Goal: Task Accomplishment & Management: Manage account settings

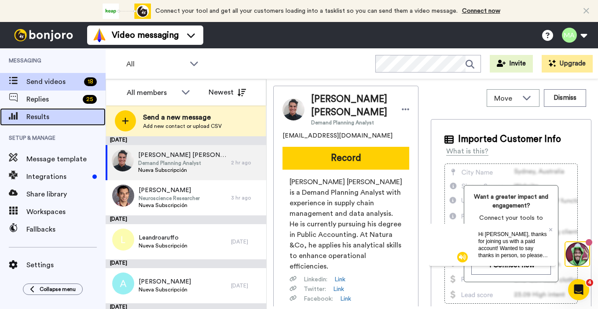
click at [42, 124] on div "Results" at bounding box center [53, 117] width 106 height 18
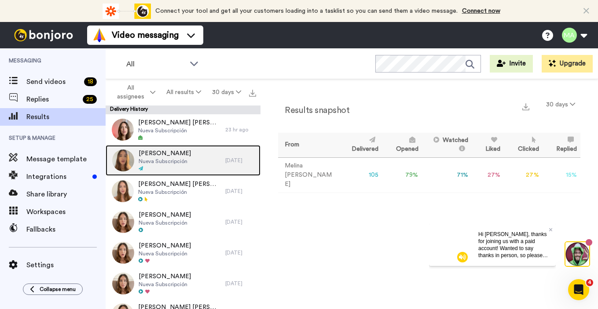
click at [174, 161] on span "Nueva Subscripción" at bounding box center [165, 161] width 52 height 7
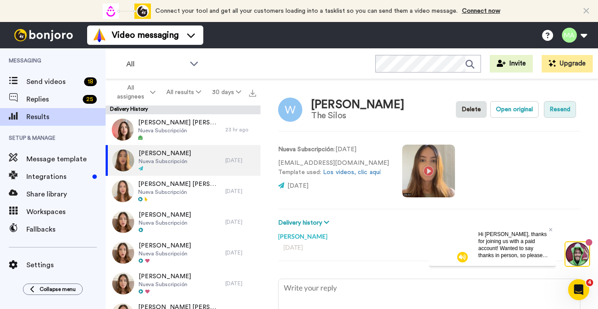
click at [551, 112] on button "Resend" at bounding box center [560, 109] width 32 height 17
click at [563, 112] on button "Resend" at bounding box center [560, 109] width 32 height 17
type textarea "x"
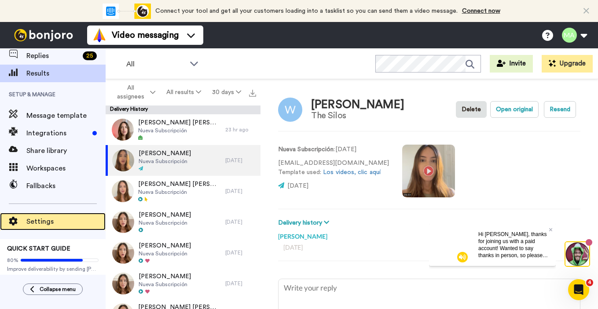
click at [36, 227] on div "Settings" at bounding box center [53, 222] width 106 height 18
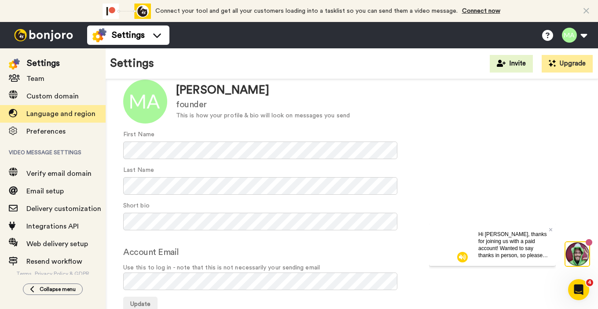
scroll to position [97, 0]
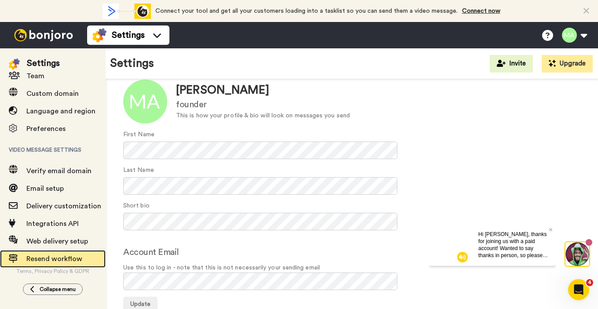
click at [54, 254] on span "Resend workflow" at bounding box center [65, 259] width 79 height 11
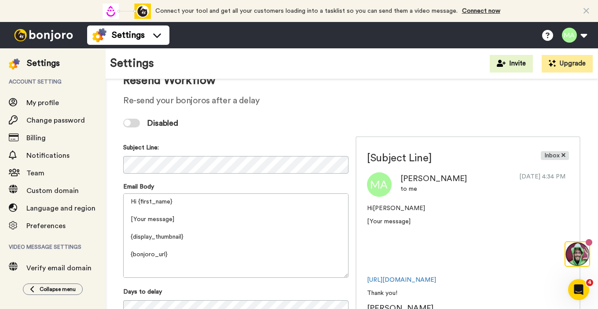
scroll to position [14, 0]
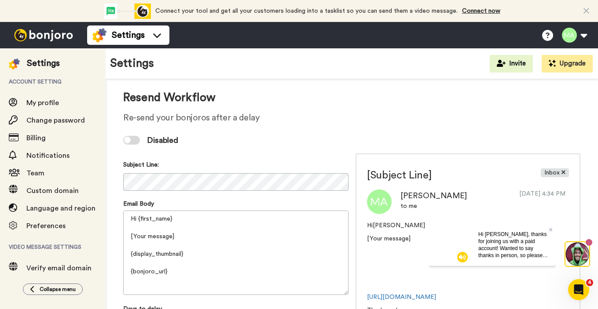
click at [125, 143] on div at bounding box center [131, 140] width 17 height 9
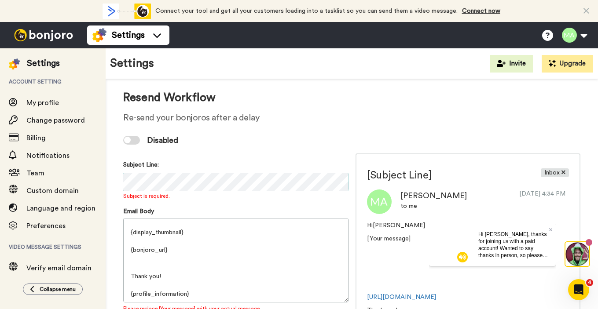
scroll to position [0, 0]
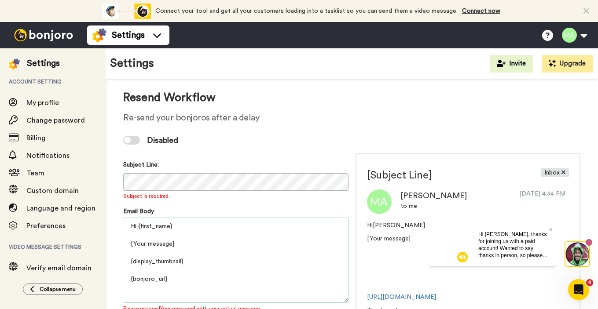
drag, startPoint x: 187, startPoint y: 225, endPoint x: 139, endPoint y: 224, distance: 48.4
click at [138, 224] on textarea "Hi {first_name} [Your message] {display_thumbnail} {bonjoro_url} Thank you! {pr…" at bounding box center [235, 260] width 225 height 84
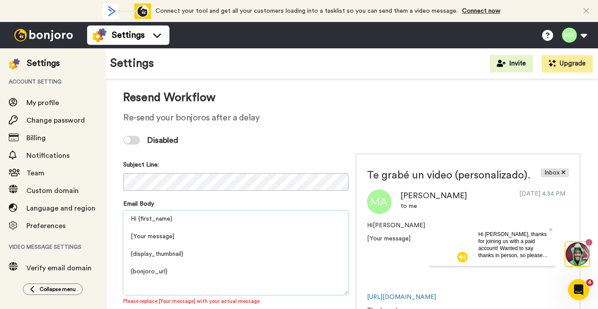
drag, startPoint x: 179, startPoint y: 283, endPoint x: 113, endPoint y: 208, distance: 99.4
click at [113, 208] on div "Resend Workflow Re-send your bonjoros after a delay Disabled Subject Line: Emai…" at bounding box center [352, 271] width 492 height 412
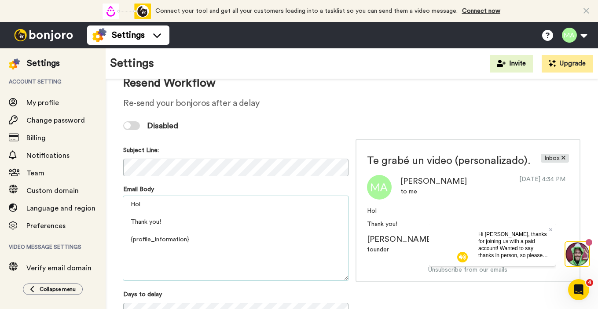
scroll to position [19, 0]
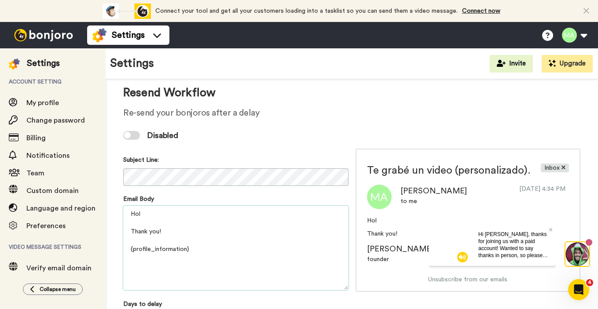
drag, startPoint x: 154, startPoint y: 214, endPoint x: 121, endPoint y: 213, distance: 33.4
click at [121, 213] on div "Resend Workflow Re-send your bonjoros after a delay Disabled Subject Line: Emai…" at bounding box center [352, 262] width 492 height 404
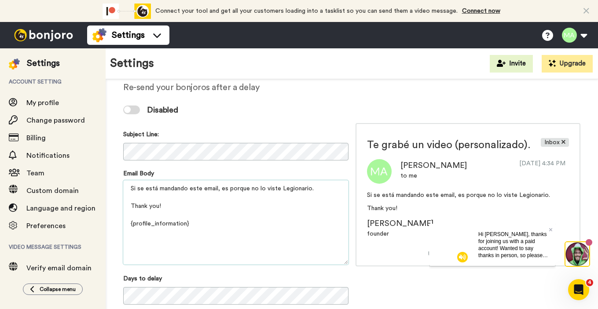
scroll to position [47, 0]
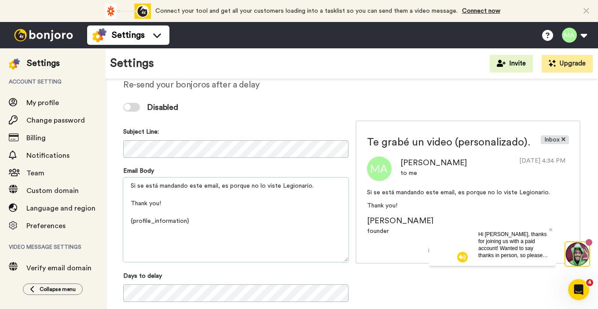
drag, startPoint x: 202, startPoint y: 219, endPoint x: 130, endPoint y: 201, distance: 74.1
click at [130, 201] on textarea "Si se está mandando este email, es porque no lo viste Legionario. Thank you! {p…" at bounding box center [235, 220] width 225 height 84
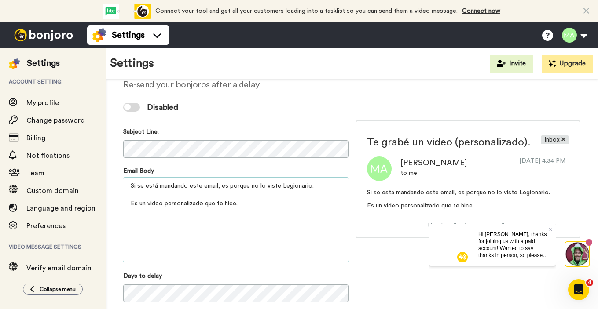
click at [225, 241] on textarea "Si se está mandando este email, es porque no lo viste Legionario. Es un video p…" at bounding box center [235, 220] width 225 height 84
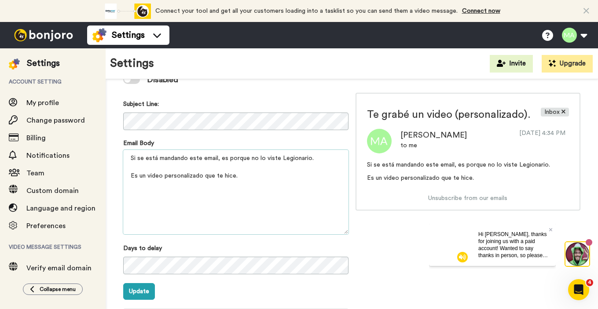
scroll to position [77, 0]
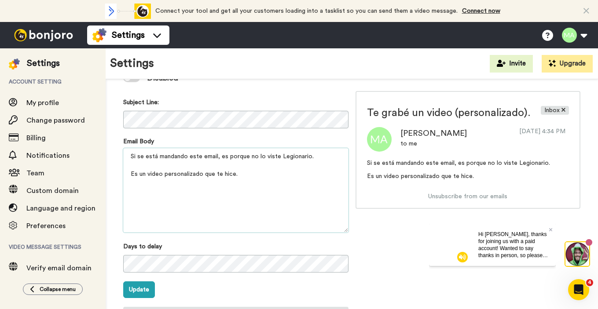
drag, startPoint x: 238, startPoint y: 171, endPoint x: 225, endPoint y: 171, distance: 12.8
click at [225, 171] on textarea "Si se está mandando este email, es porque no lo viste Legionario. Es un video p…" at bounding box center [235, 190] width 225 height 84
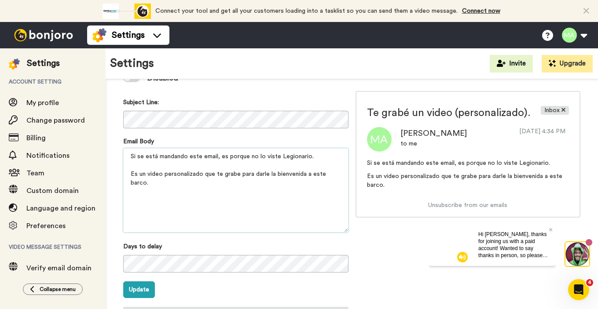
click at [237, 174] on textarea "Si se está mandando este email, es porque no lo viste Legionario. Es un video p…" at bounding box center [235, 190] width 225 height 84
click at [268, 176] on textarea "Si se está mandando este email, es porque no lo viste Legionario. Es un video p…" at bounding box center [235, 190] width 225 height 84
click at [269, 196] on textarea "Si se está mandando este email, es porque no lo viste Legionario. Es un video p…" at bounding box center [235, 190] width 225 height 84
click at [223, 200] on textarea "Si se está mandando este email, es porque no lo viste Legionario. Es un video p…" at bounding box center [235, 190] width 225 height 84
click at [195, 205] on textarea "Si se está mandando este email, es porque no lo viste Legionario. Es un video p…" at bounding box center [235, 190] width 225 height 84
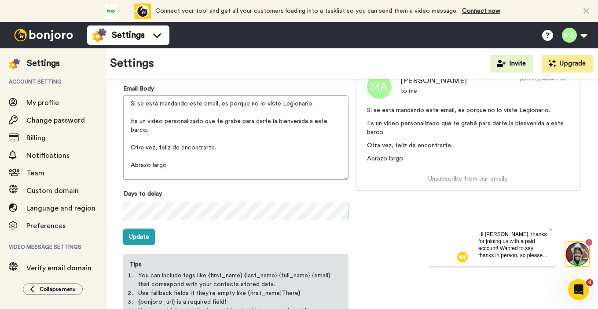
scroll to position [146, 0]
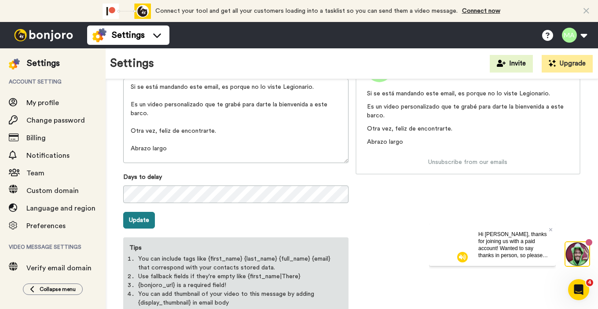
click at [147, 220] on button "Update" at bounding box center [139, 220] width 32 height 17
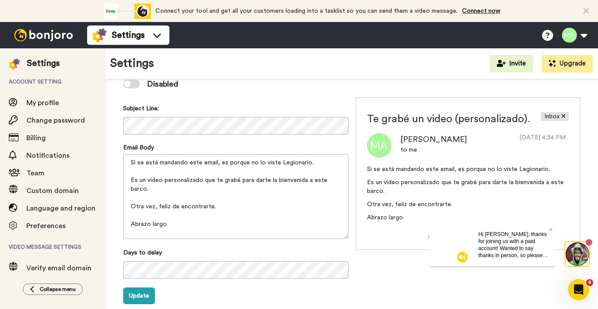
scroll to position [73, 0]
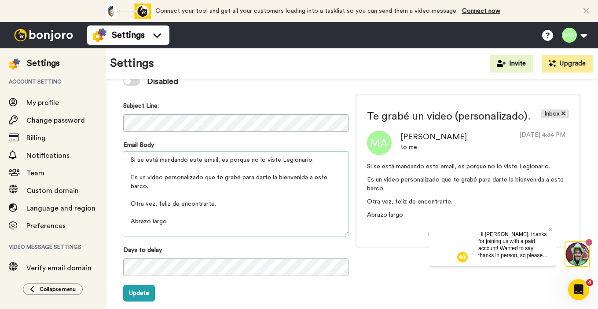
click at [132, 161] on textarea "Si se está mandando este email, es porque no lo viste Legionario. Es un video p…" at bounding box center [235, 194] width 225 height 84
type textarea "Si se está mandando este email, es porque no lo viste Legionario. Es un video p…"
click at [136, 172] on textarea "Si se está mandando este email, es porque no lo viste Legionario. Es un video p…" at bounding box center [235, 194] width 225 height 84
drag, startPoint x: 185, startPoint y: 231, endPoint x: 113, endPoint y: 160, distance: 102.0
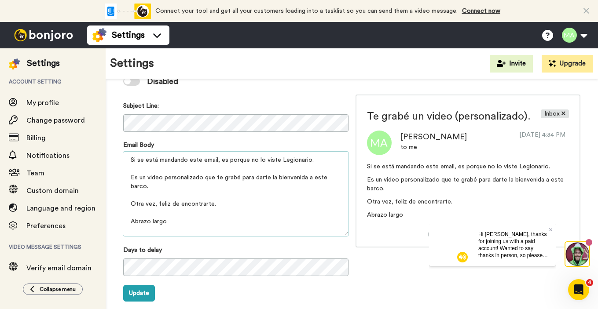
click at [113, 160] on div "Resend Workflow Re-send your bonjoros after a delay Disabled Subject Line: Emai…" at bounding box center [352, 208] width 492 height 404
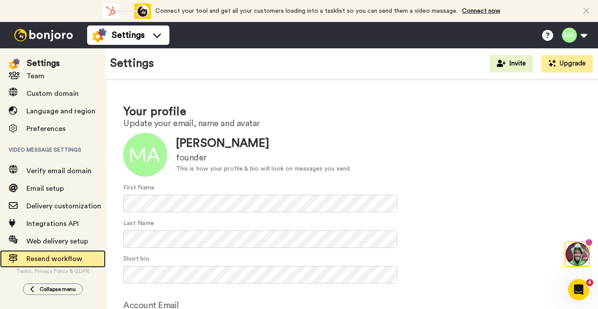
click at [73, 260] on span "Resend workflow" at bounding box center [54, 259] width 56 height 7
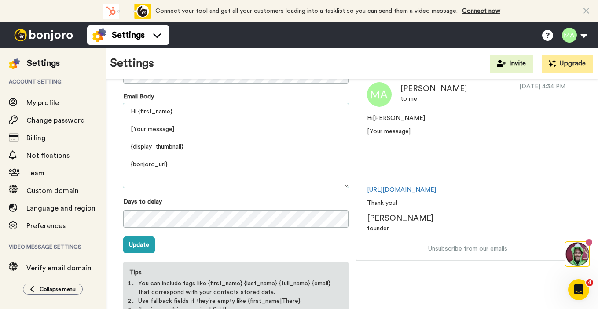
click at [135, 110] on textarea "Hi {first_name} [Your message] {display_thumbnail} {bonjoro_url} Thank you! {pr…" at bounding box center [235, 145] width 225 height 84
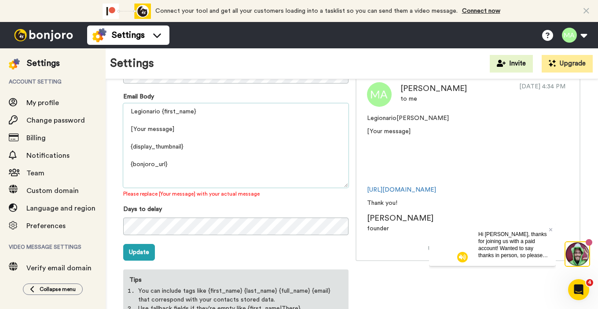
drag, startPoint x: 177, startPoint y: 131, endPoint x: 121, endPoint y: 130, distance: 56.3
click at [121, 130] on div "Resend Workflow Re-send your bonjoros after a delay Disabled Subject Line: Emai…" at bounding box center [352, 164] width 492 height 412
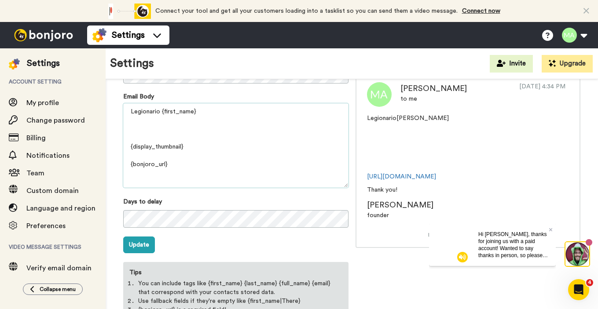
paste textarea "Si se está mandando este email, es porque no lo viste Legionario. Es un video p…"
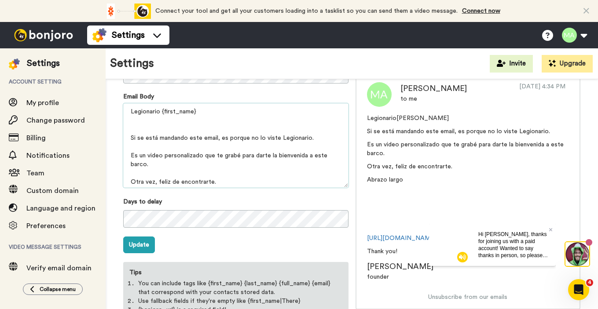
click at [148, 133] on textarea "Legionario {first_name} Si se está mandando este email, es porque no lo viste L…" at bounding box center [235, 145] width 225 height 84
click at [129, 129] on textarea "Legionario {first_name} Si se está mandando este email, es porque no lo viste L…" at bounding box center [235, 145] width 225 height 84
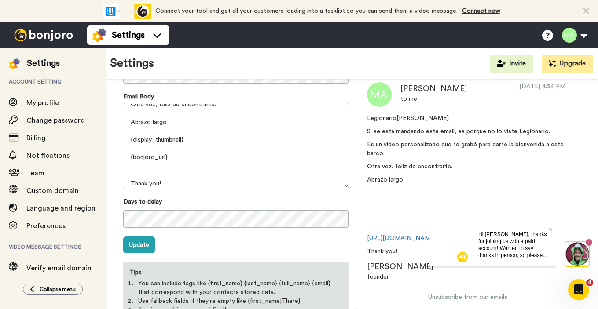
scroll to position [73, 0]
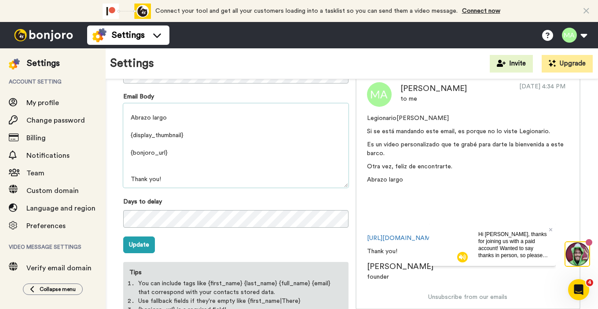
drag, startPoint x: 169, startPoint y: 153, endPoint x: 194, endPoint y: 149, distance: 25.0
click at [163, 149] on textarea "Legionario {first_name} Si se está mandando este email, es porque no lo viste L…" at bounding box center [235, 145] width 225 height 84
click at [205, 160] on textarea "Legionario {first_name} Si se está mandando este email, es porque no lo viste L…" at bounding box center [235, 145] width 225 height 84
click at [419, 241] on link "https://www.bonjoro.com/g/URL" at bounding box center [401, 238] width 69 height 6
click at [283, 169] on textarea "Legionario {first_name} Si se está mandando este email, es porque no lo viste L…" at bounding box center [235, 145] width 225 height 84
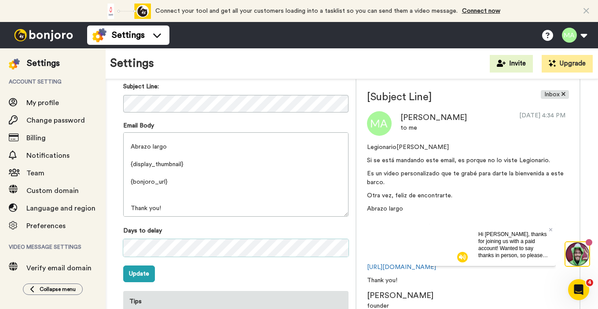
scroll to position [91, 0]
drag, startPoint x: 190, startPoint y: 213, endPoint x: 112, endPoint y: 187, distance: 82.1
click at [112, 187] on div "Resend Workflow Re-send your bonjoros after a delay Disabled Subject Line: Emai…" at bounding box center [352, 189] width 492 height 404
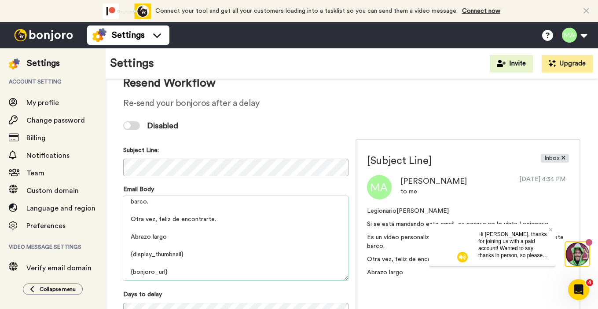
scroll to position [24, 0]
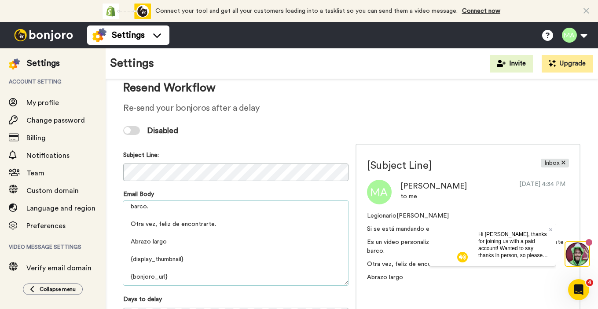
type textarea "Legionario {first_name} Si se está mandando este email, es porque no lo viste L…"
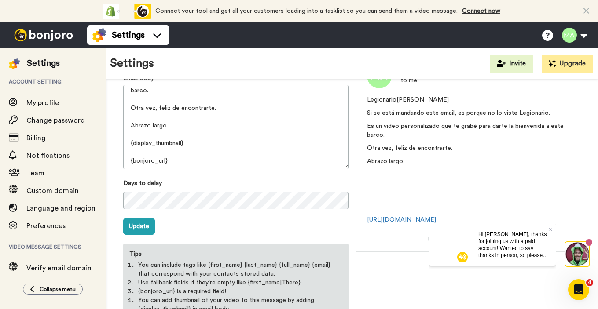
scroll to position [146, 0]
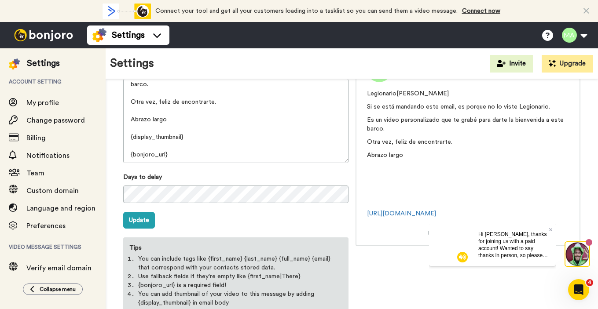
click at [553, 231] on div "Hi Melina, thanks for joining us with a paid account! Wanted to say thanks in p…" at bounding box center [513, 244] width 84 height 42
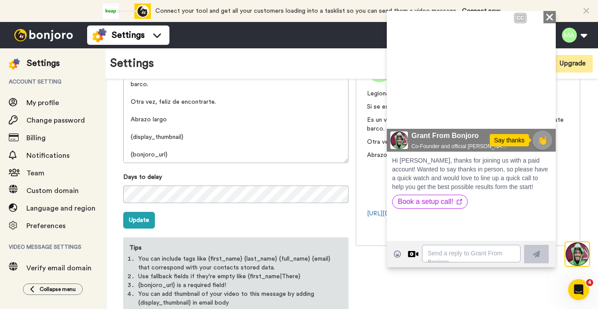
click at [549, 15] on icon "Close" at bounding box center [549, 16] width 9 height 11
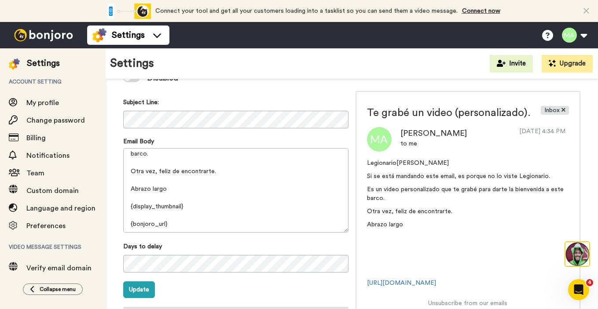
scroll to position [73, 0]
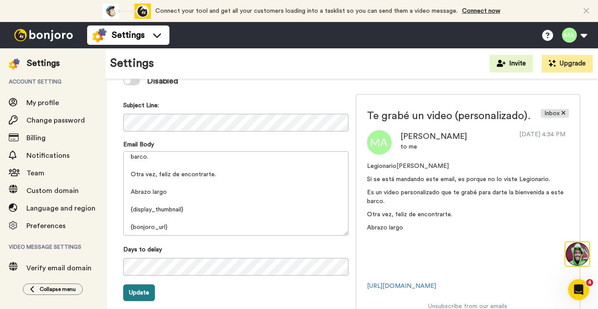
click at [140, 293] on button "Update" at bounding box center [139, 293] width 32 height 17
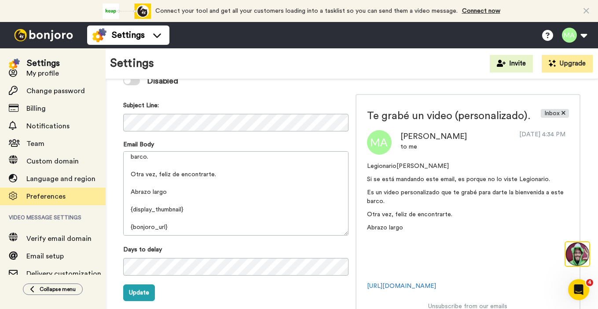
scroll to position [0, 0]
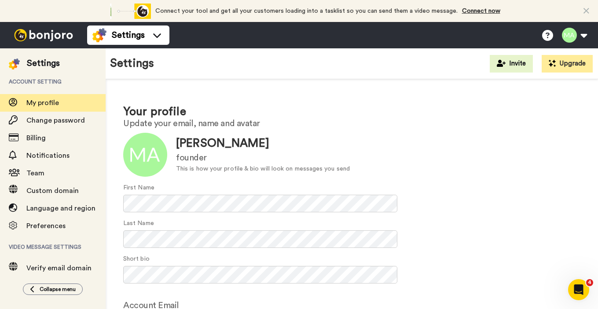
click at [46, 25] on div at bounding box center [43, 35] width 87 height 26
click at [39, 38] on img at bounding box center [44, 35] width 66 height 12
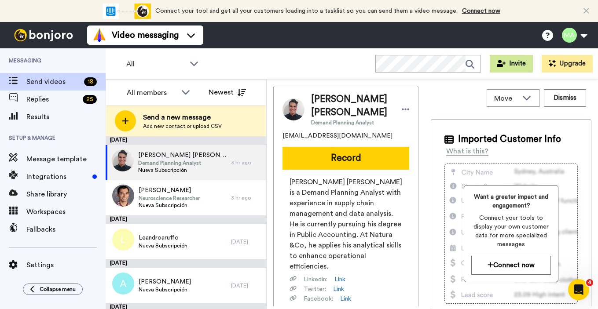
click at [520, 66] on button "Invite" at bounding box center [511, 64] width 43 height 18
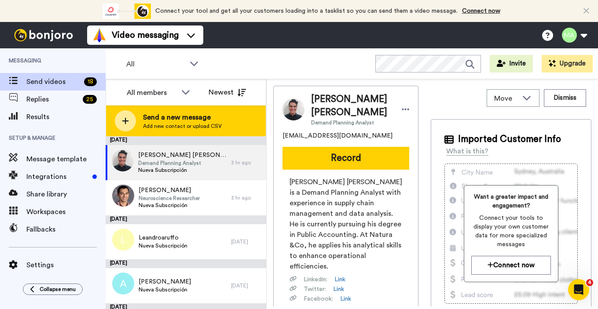
click at [197, 119] on span "Send a new message" at bounding box center [182, 117] width 79 height 11
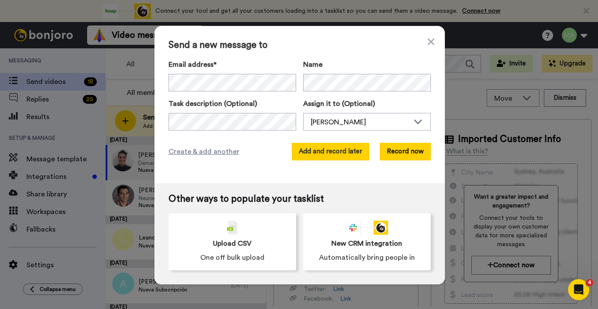
click at [358, 152] on button "Add and record later" at bounding box center [330, 152] width 77 height 18
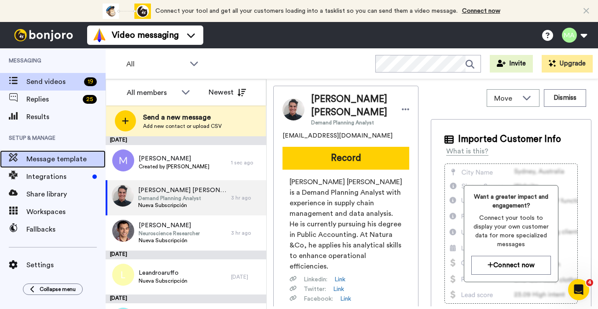
click at [51, 162] on span "Message template" at bounding box center [65, 159] width 79 height 11
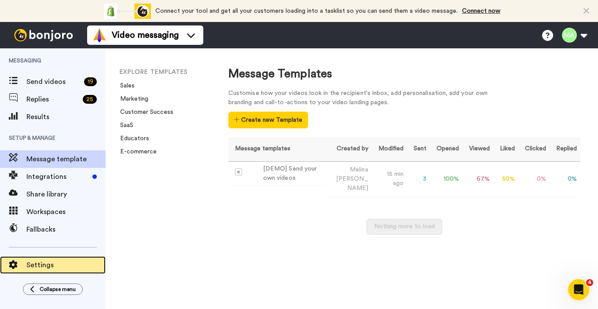
click at [58, 259] on div "Settings" at bounding box center [53, 265] width 106 height 18
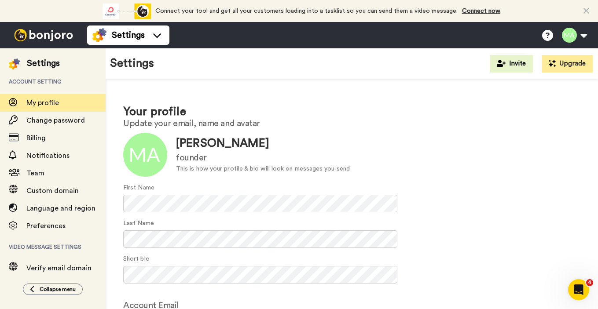
scroll to position [53, 0]
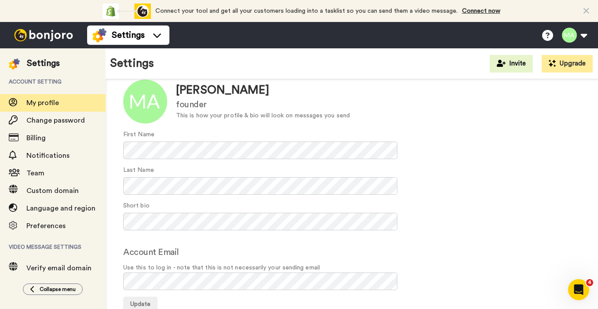
click at [142, 235] on form "Update Melina Aparicio founder This is how your profile & bio will look on mess…" at bounding box center [351, 196] width 457 height 233
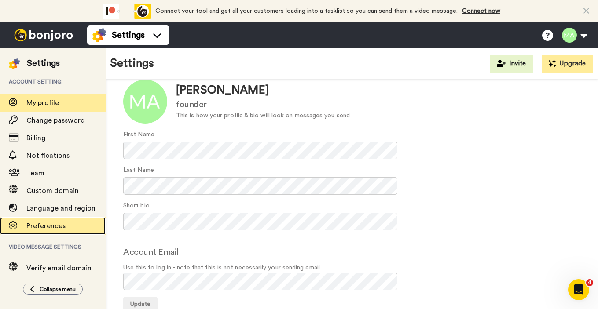
click at [53, 225] on span "Preferences" at bounding box center [45, 226] width 39 height 7
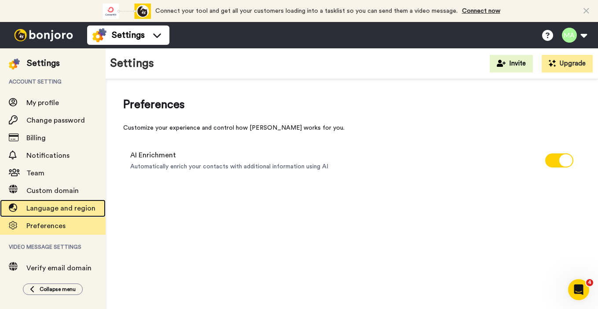
click at [53, 210] on span "Language and region" at bounding box center [60, 208] width 69 height 7
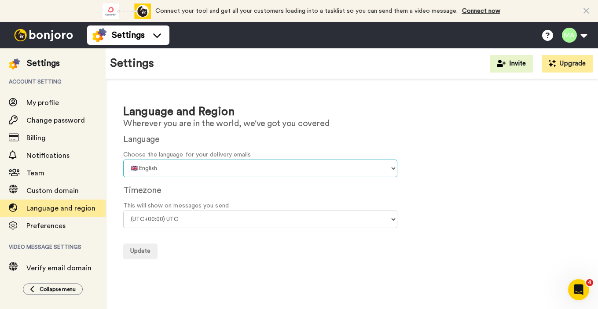
click at [162, 168] on select "🇨🇳 Chinese 🇨🇿 Czech 🇩🇰 Danish 🇳🇱 Dutch 🇬🇧 English 🇫🇮 Finnish 🇫🇷 French 🇩🇪 Germa…" at bounding box center [260, 169] width 274 height 18
select select "es"
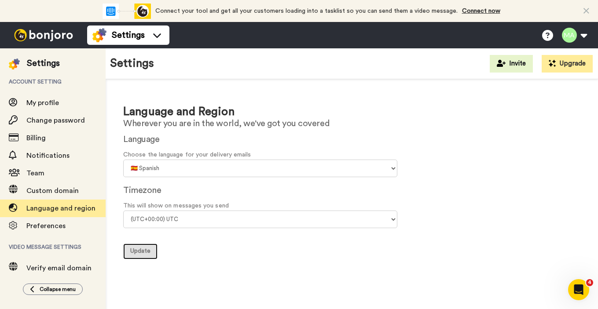
click at [142, 251] on span "Update" at bounding box center [140, 251] width 20 height 6
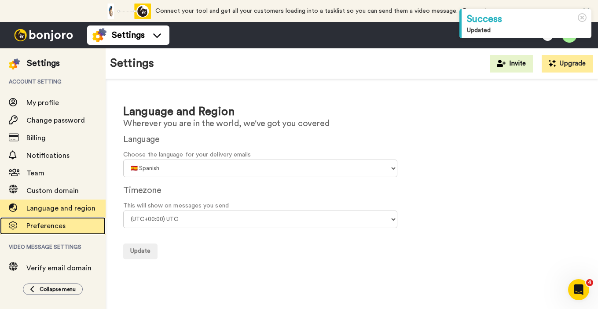
click at [55, 231] on span "Preferences" at bounding box center [65, 226] width 79 height 11
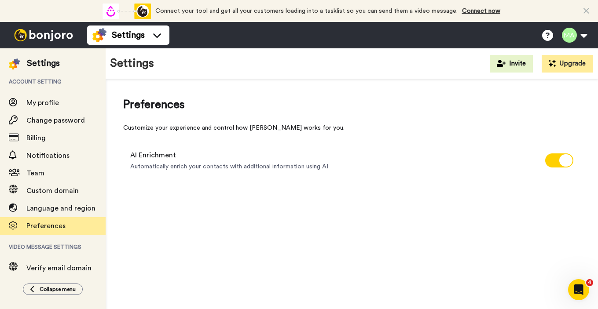
click at [315, 168] on span "Automatically enrich your contacts with additional information using AI" at bounding box center [229, 166] width 198 height 9
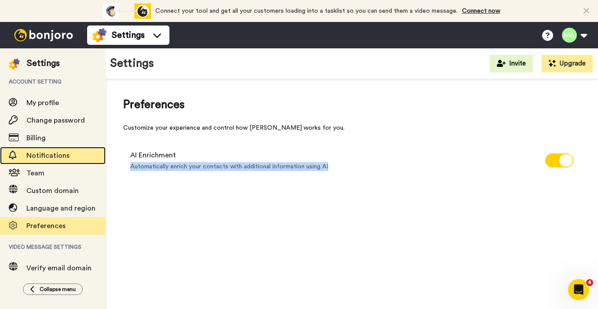
click at [51, 157] on span "Notifications" at bounding box center [47, 155] width 43 height 7
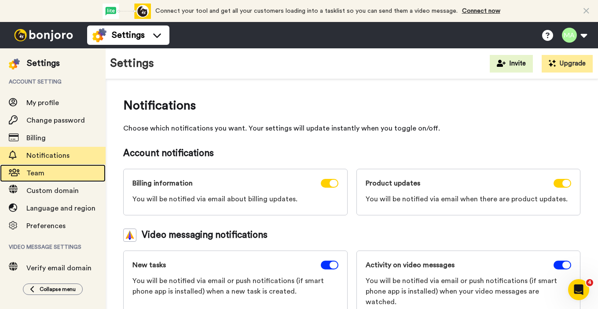
click at [37, 174] on span "Team" at bounding box center [35, 173] width 18 height 7
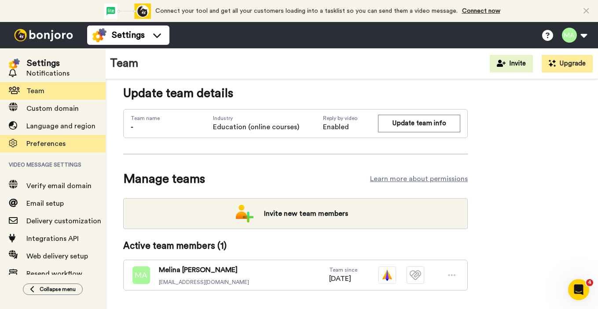
scroll to position [97, 0]
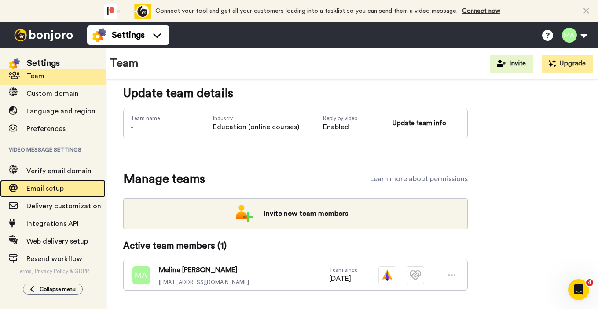
click at [53, 186] on span "Email setup" at bounding box center [44, 188] width 37 height 7
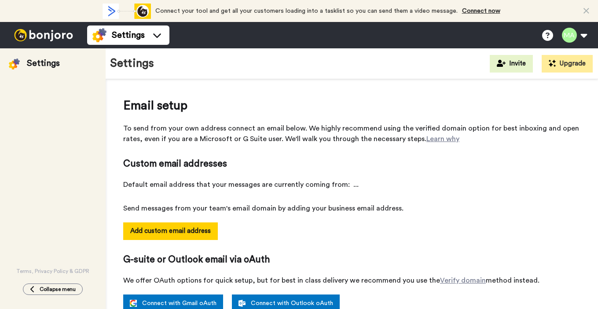
select select "162969"
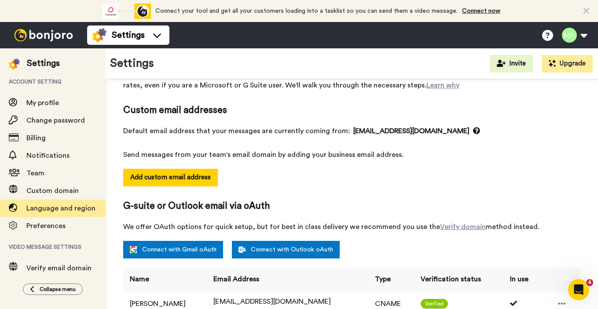
scroll to position [97, 0]
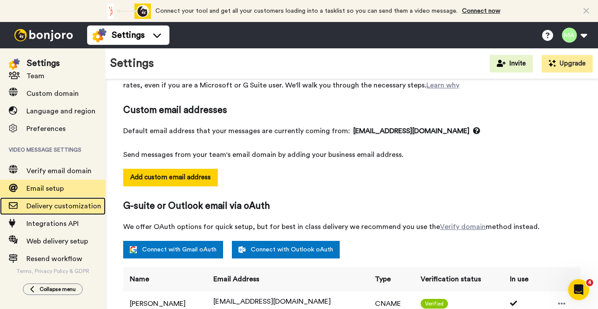
click at [57, 208] on span "Delivery customization" at bounding box center [63, 206] width 75 height 7
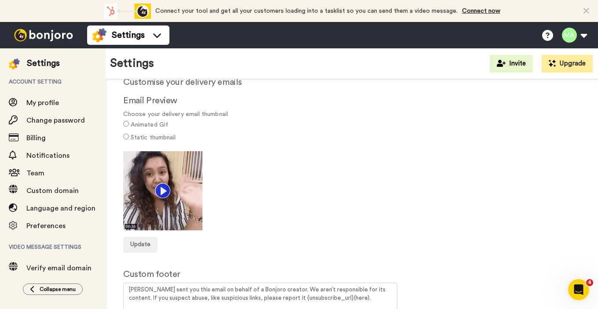
scroll to position [85, 0]
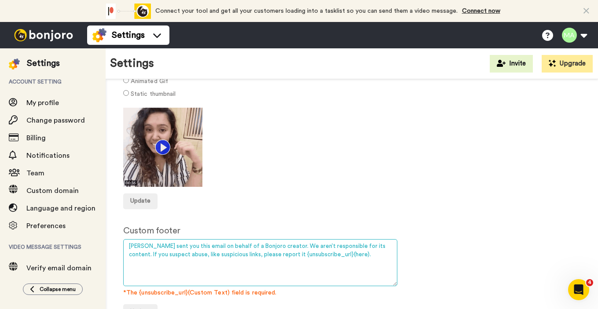
drag, startPoint x: 371, startPoint y: 245, endPoint x: 127, endPoint y: 243, distance: 244.6
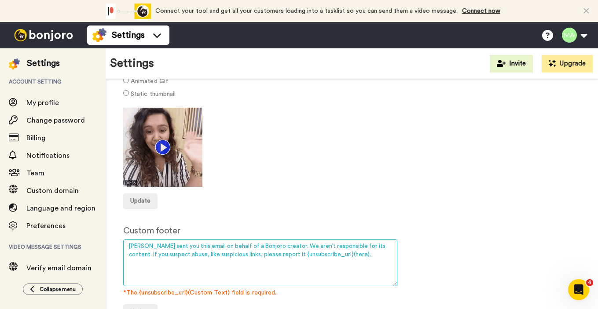
click at [127, 243] on textarea "[PERSON_NAME] sent you this email on behalf of a Bonjoro creator. We aren’t res…" at bounding box center [260, 262] width 274 height 47
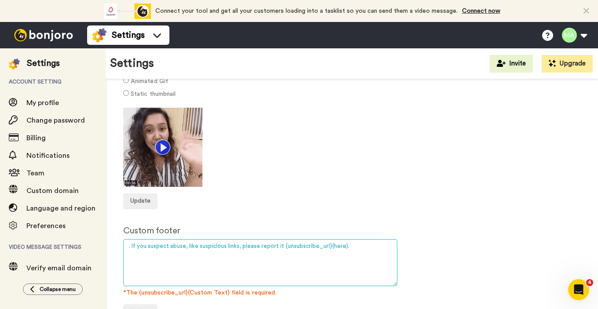
drag, startPoint x: 131, startPoint y: 246, endPoint x: 106, endPoint y: 244, distance: 24.3
click at [106, 244] on div "Delivery customization Customise your delivery emails Email Preview Choose your…" at bounding box center [352, 166] width 492 height 344
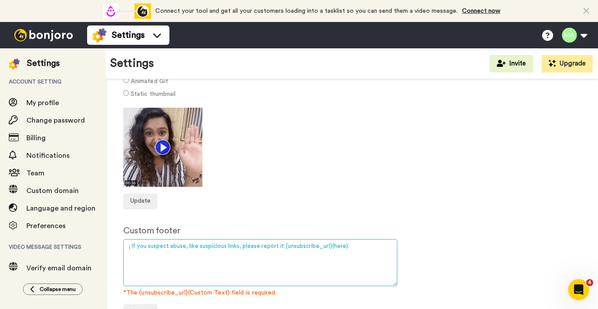
drag, startPoint x: 281, startPoint y: 248, endPoint x: 101, endPoint y: 245, distance: 179.9
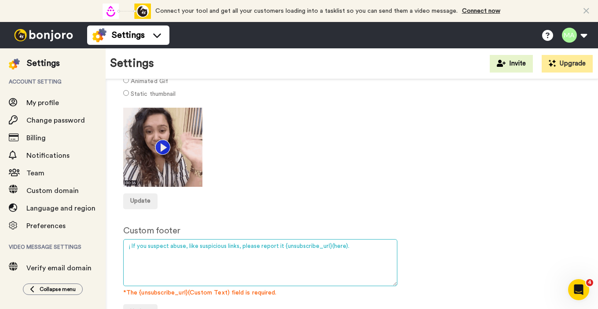
click at [101, 245] on div "Settings Account setting My profile Change password Billing Notifications Team …" at bounding box center [299, 178] width 598 height 261
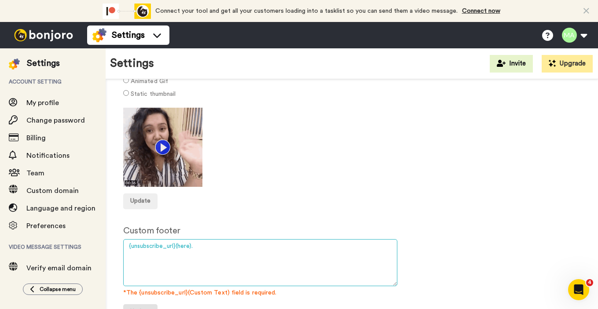
type textarea "{unsubscribe_url}(here)."
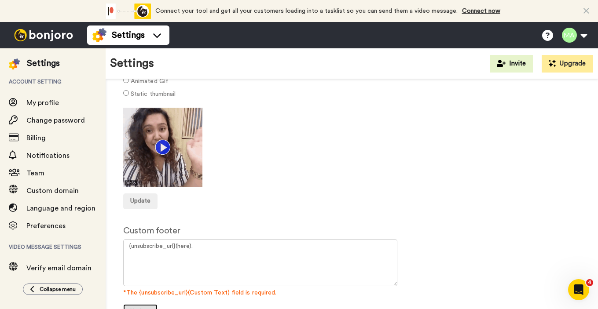
click at [147, 306] on button "Update" at bounding box center [140, 312] width 34 height 16
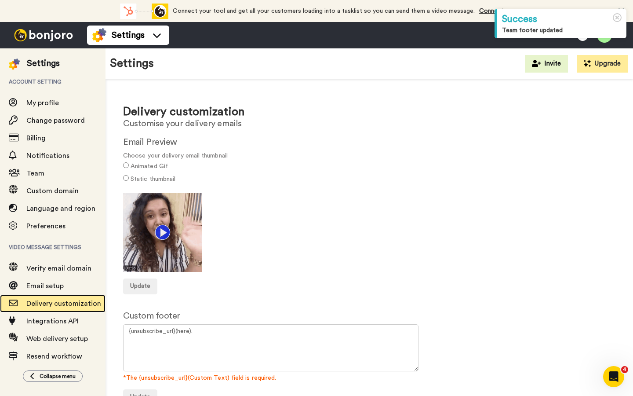
click at [72, 307] on span "Delivery customization" at bounding box center [63, 303] width 75 height 7
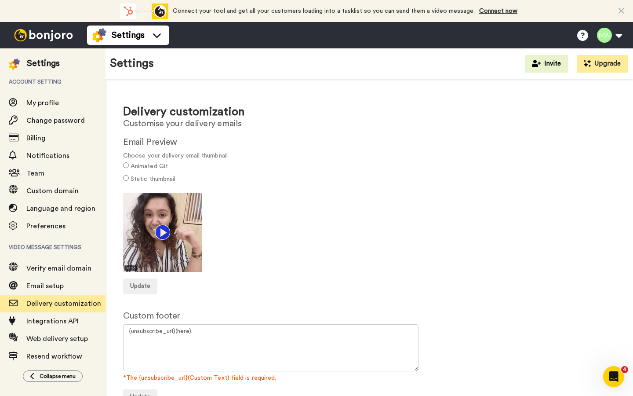
drag, startPoint x: 0, startPoint y: 0, endPoint x: 365, endPoint y: 285, distance: 463.4
click at [365, 285] on div "Update" at bounding box center [369, 286] width 493 height 16
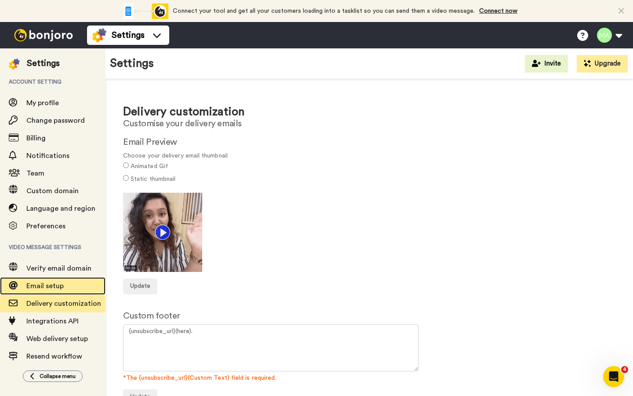
drag, startPoint x: 365, startPoint y: 285, endPoint x: 49, endPoint y: 287, distance: 316.3
click at [49, 287] on span "Email setup" at bounding box center [44, 285] width 37 height 7
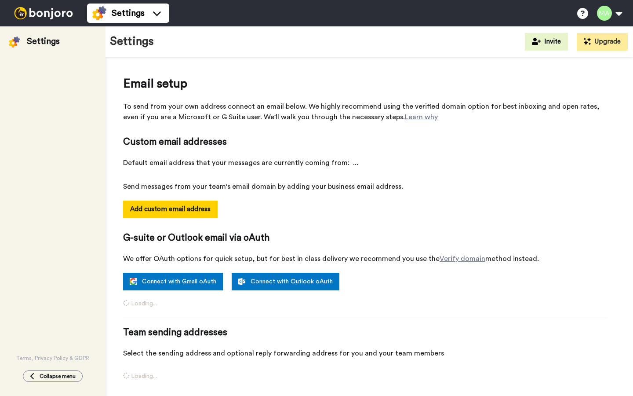
select select "162969"
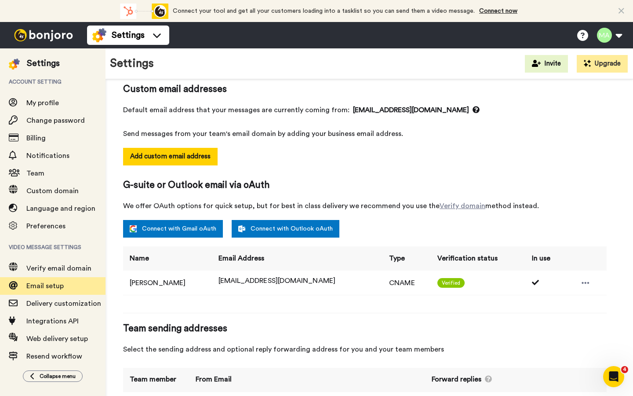
scroll to position [95, 0]
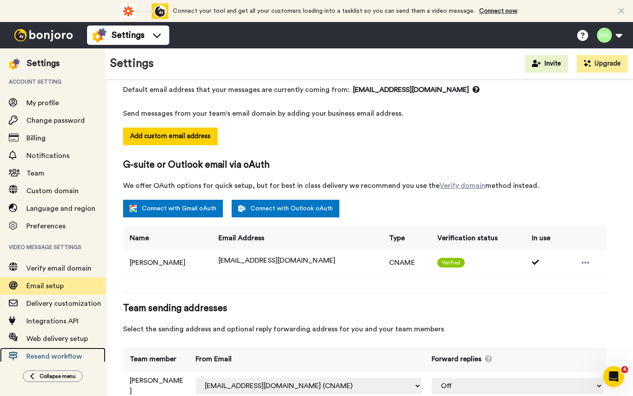
click at [57, 358] on span "Resend workflow" at bounding box center [54, 356] width 56 height 7
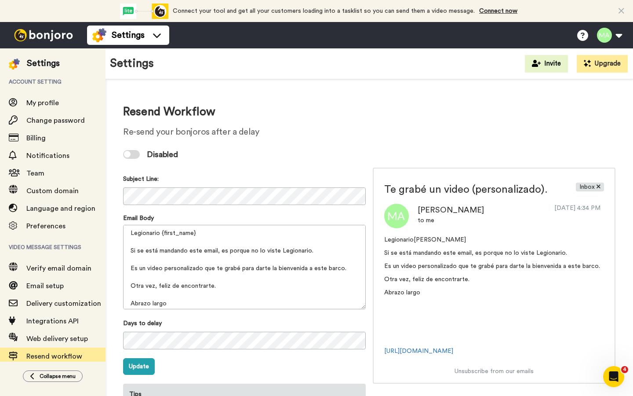
drag, startPoint x: 0, startPoint y: 0, endPoint x: 138, endPoint y: 156, distance: 208.5
click at [138, 156] on div at bounding box center [131, 154] width 17 height 9
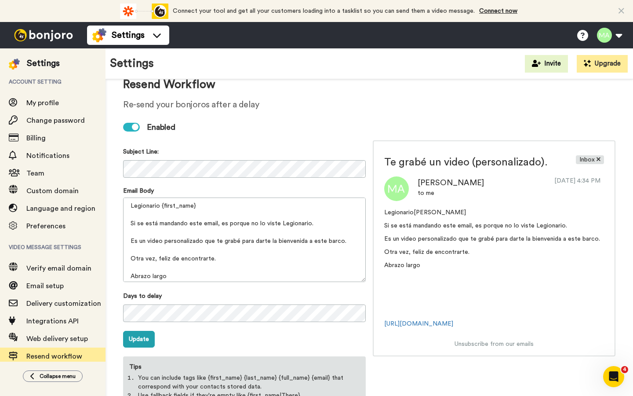
scroll to position [59, 0]
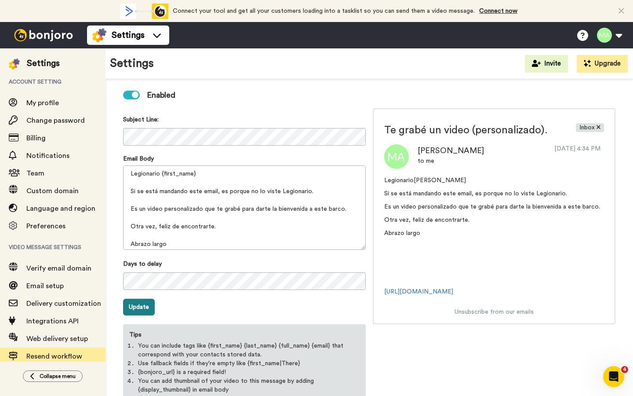
drag, startPoint x: 138, startPoint y: 156, endPoint x: 140, endPoint y: 302, distance: 145.6
click at [140, 302] on button "Update" at bounding box center [139, 307] width 32 height 17
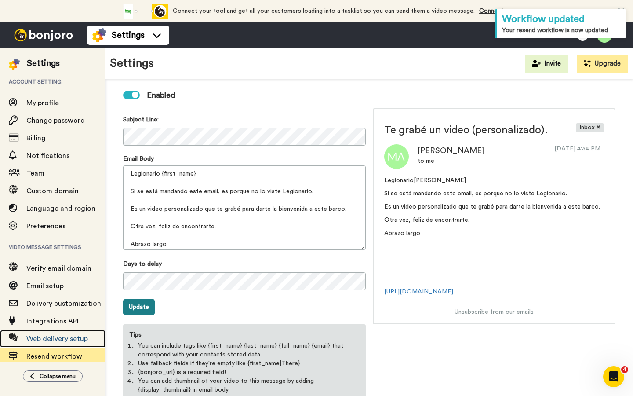
click at [63, 341] on span "Web delivery setup" at bounding box center [57, 338] width 62 height 7
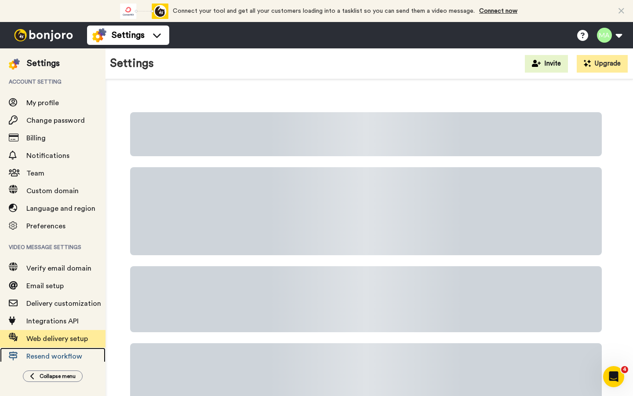
click at [70, 360] on span "Resend workflow" at bounding box center [54, 356] width 56 height 7
